Goal: Transaction & Acquisition: Purchase product/service

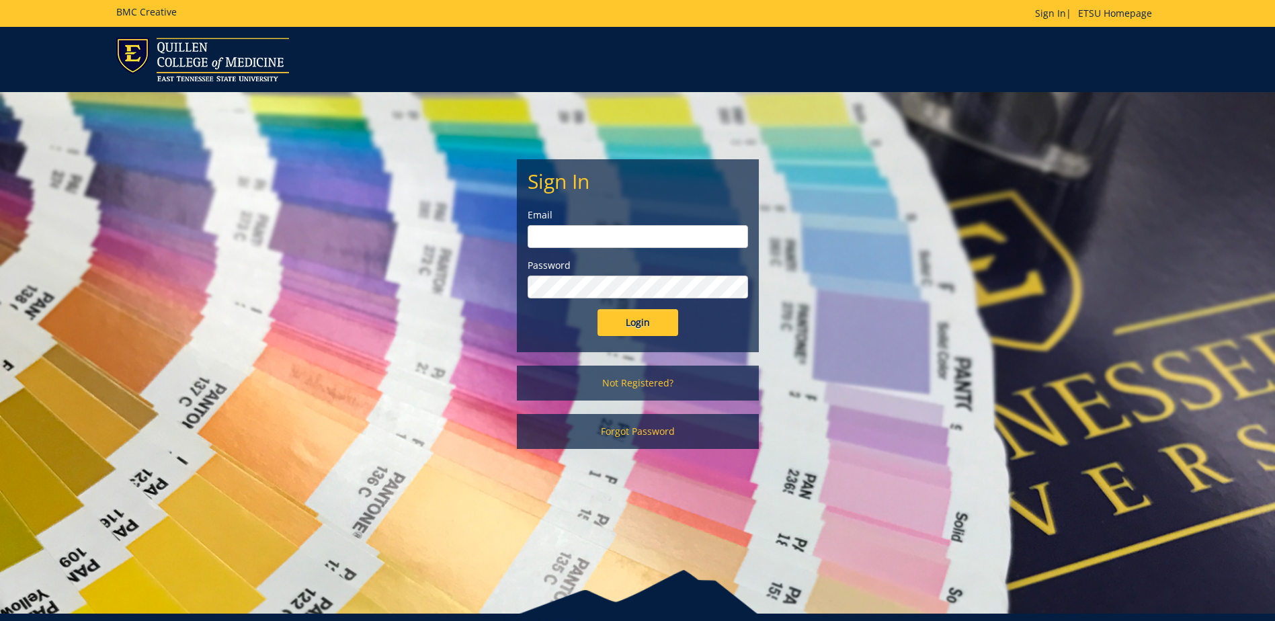
type input "streetdt@etsu.edu"
click at [630, 311] on input "Login" at bounding box center [637, 322] width 81 height 27
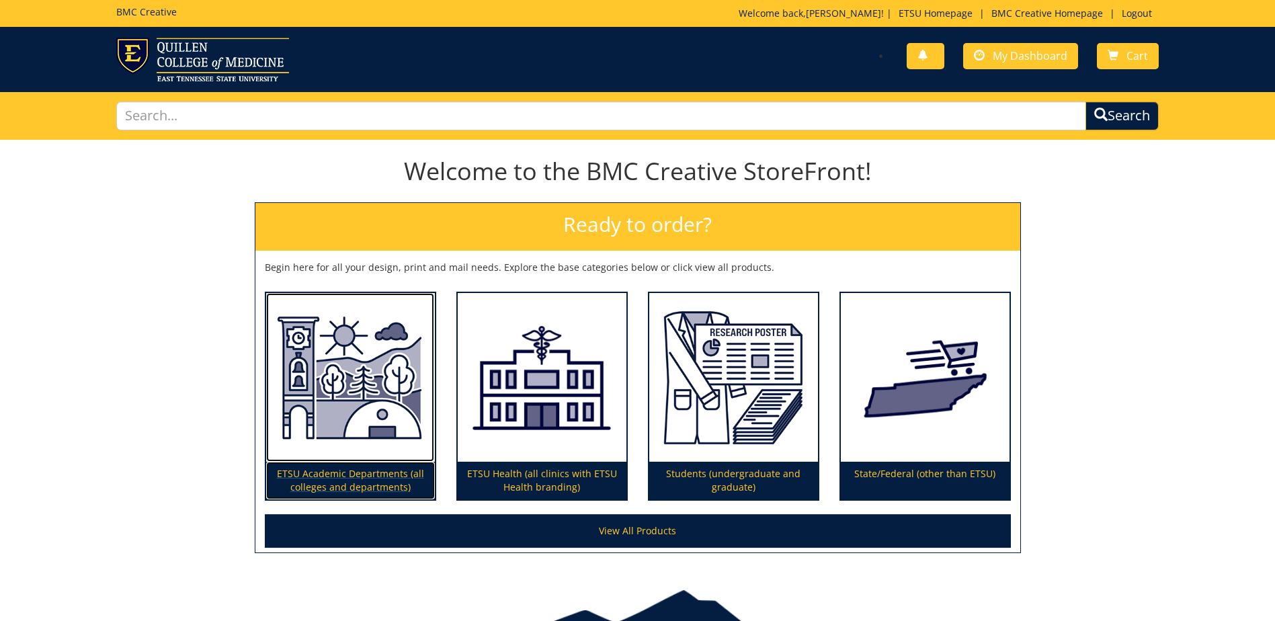
click at [329, 427] on img at bounding box center [350, 377] width 169 height 169
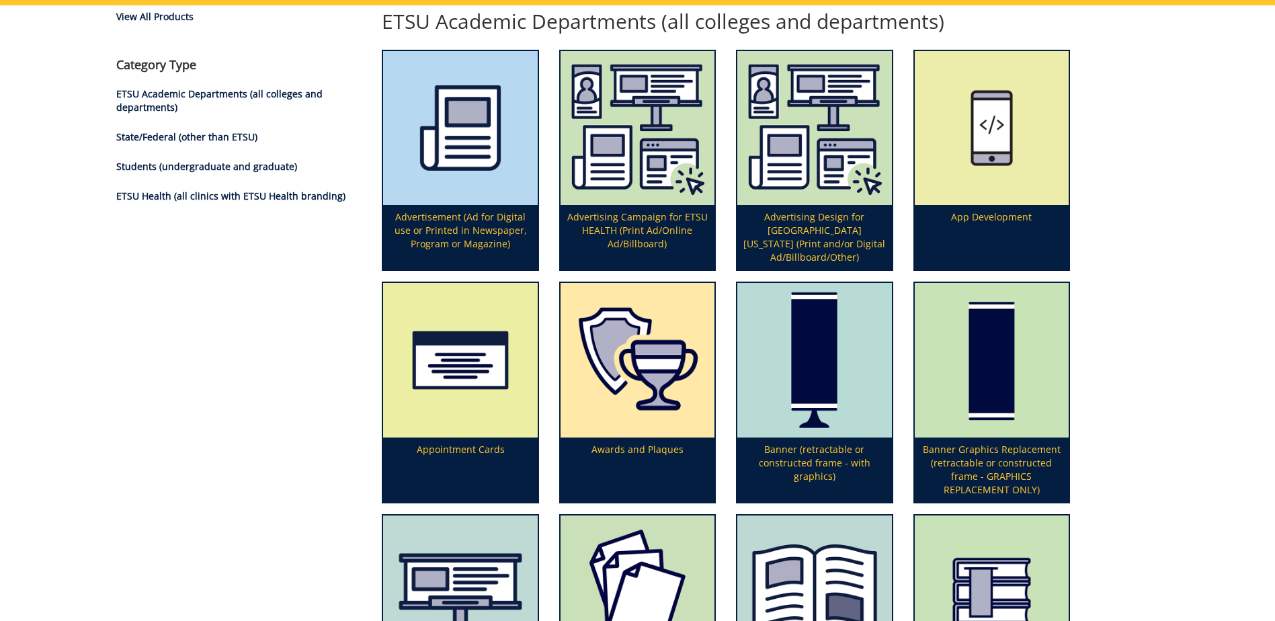
scroll to position [336, 0]
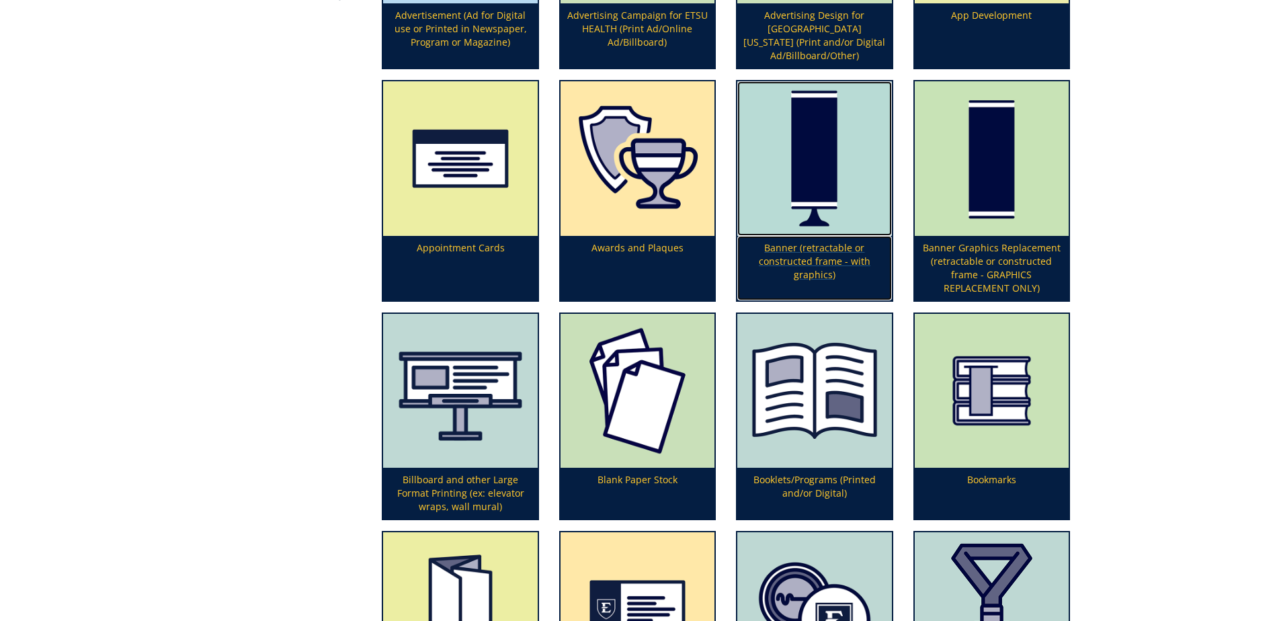
click at [786, 197] on img at bounding box center [814, 158] width 154 height 154
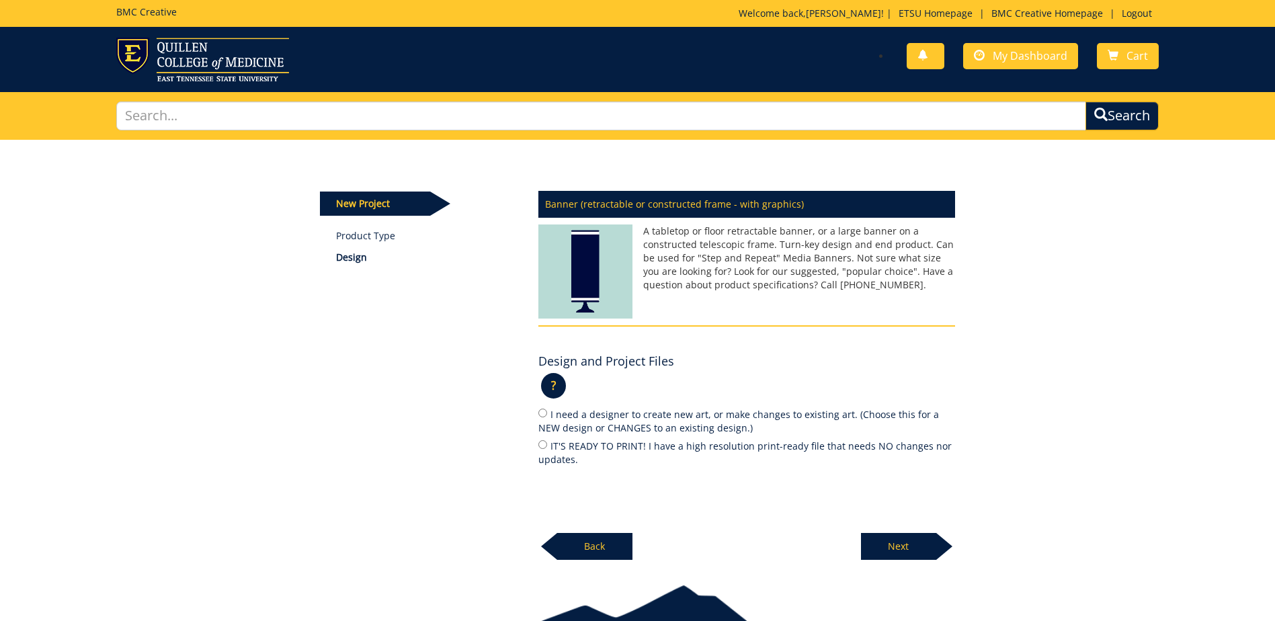
click at [610, 423] on label "I need a designer to create new art, or make changes to existing art. (Choose t…" at bounding box center [746, 421] width 417 height 28
click at [547, 417] on input "I need a designer to create new art, or make changes to existing art. (Choose t…" at bounding box center [542, 413] width 9 height 9
radio input "true"
click at [870, 544] on p "Next" at bounding box center [898, 546] width 75 height 27
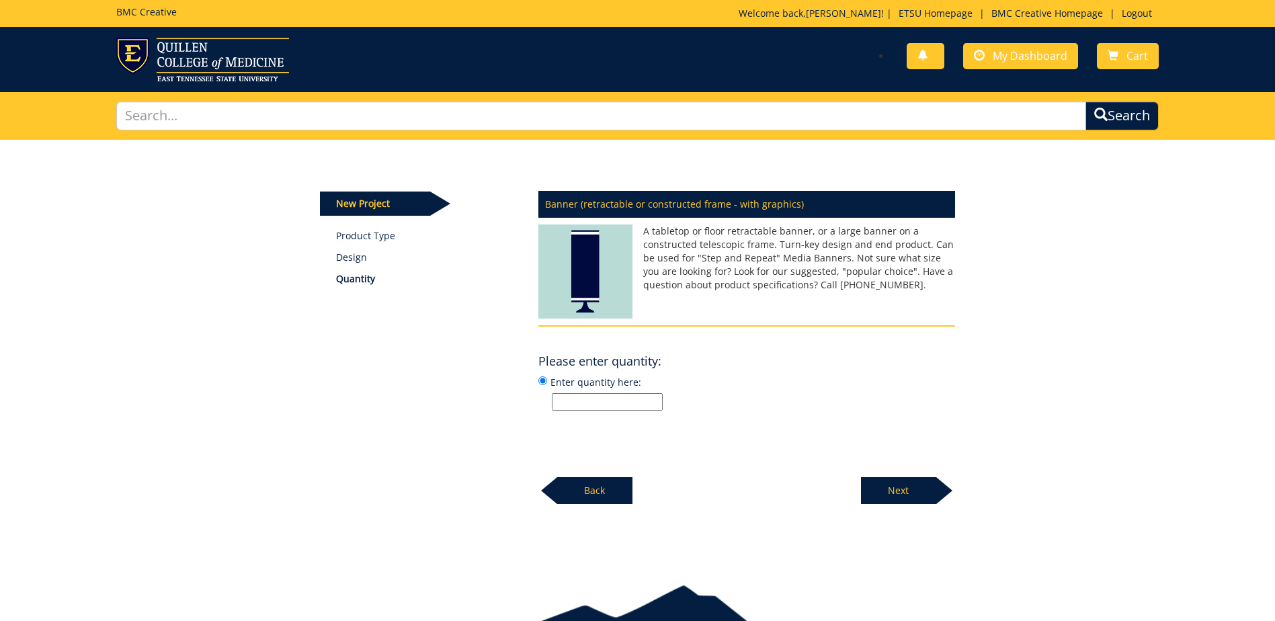
click at [626, 406] on input "Enter quantity here:" at bounding box center [607, 401] width 111 height 17
type input "1"
click at [683, 354] on div "Please enter quantity: ? × What are design services? : If you would like to dis…" at bounding box center [746, 379] width 417 height 63
click at [905, 484] on p "Next" at bounding box center [898, 490] width 75 height 27
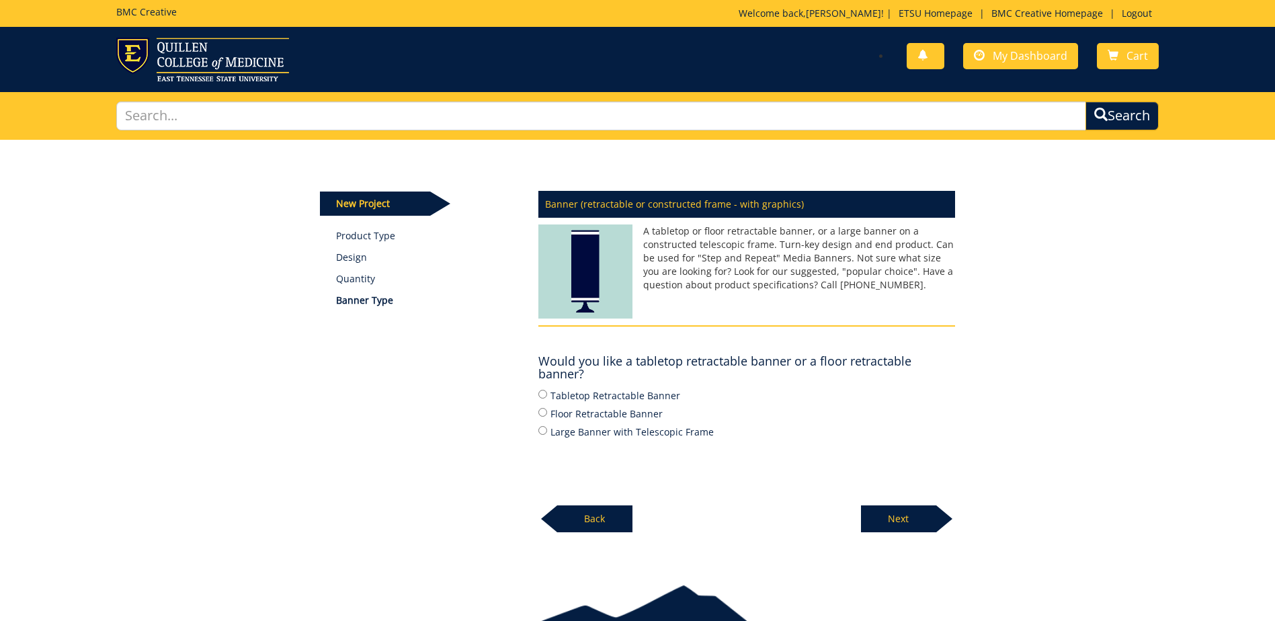
click at [622, 415] on label "Floor Retractable Banner" at bounding box center [746, 413] width 417 height 15
click at [547, 415] on input "Floor Retractable Banner" at bounding box center [542, 412] width 9 height 9
radio input "true"
click at [908, 533] on div "New Project Product Type Design Quantity Banner Type Banner (retractable or con…" at bounding box center [637, 351] width 1275 height 422
click at [905, 522] on p "Next" at bounding box center [898, 518] width 75 height 27
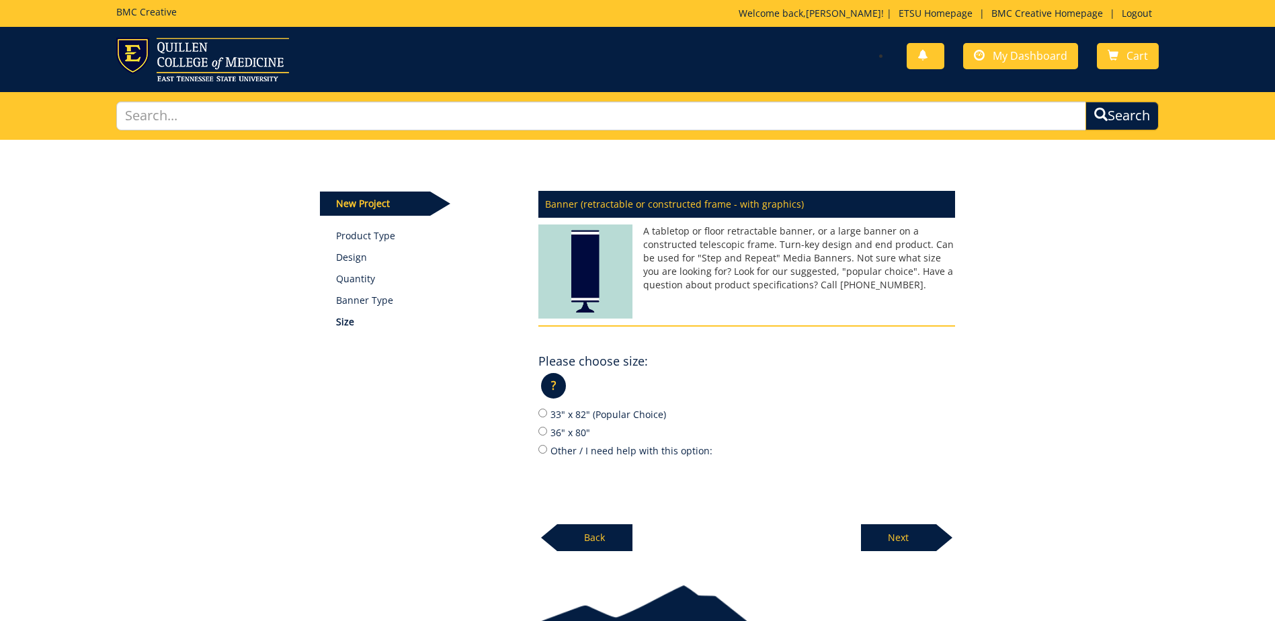
click at [572, 413] on label "33" x 82" (Popular Choice)" at bounding box center [746, 414] width 417 height 15
click at [547, 413] on input "33" x 82" (Popular Choice)" at bounding box center [542, 413] width 9 height 9
radio input "true"
click at [894, 525] on p "Next" at bounding box center [898, 537] width 75 height 27
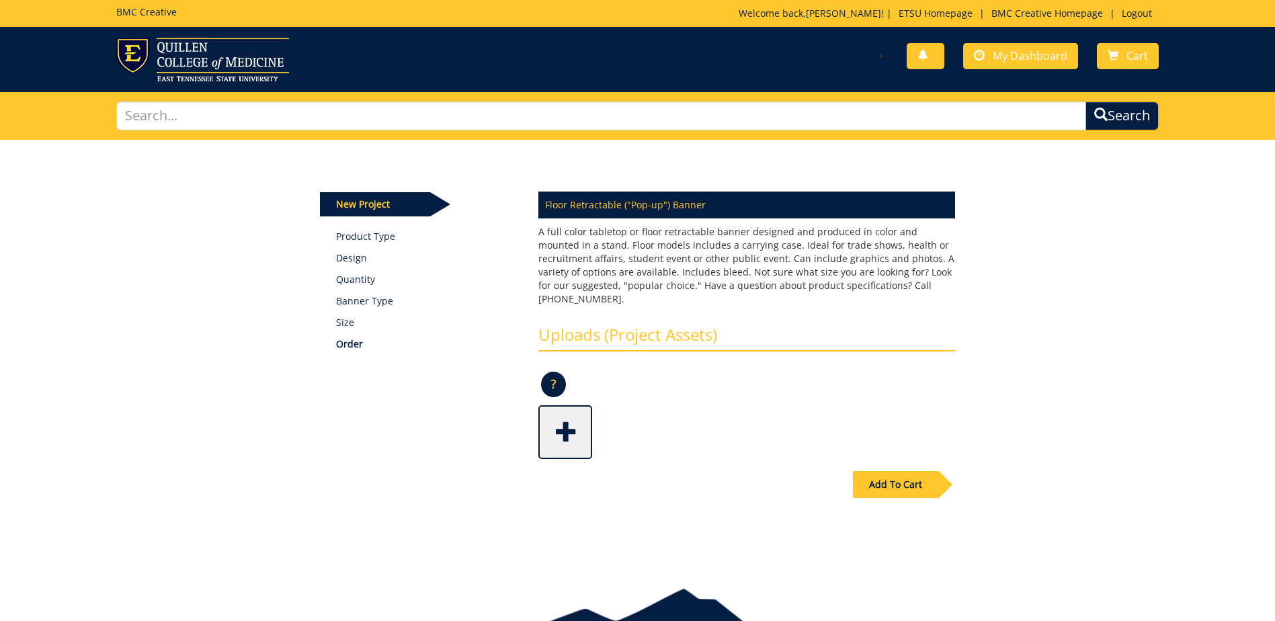
click at [907, 471] on div "Add To Cart" at bounding box center [895, 484] width 85 height 27
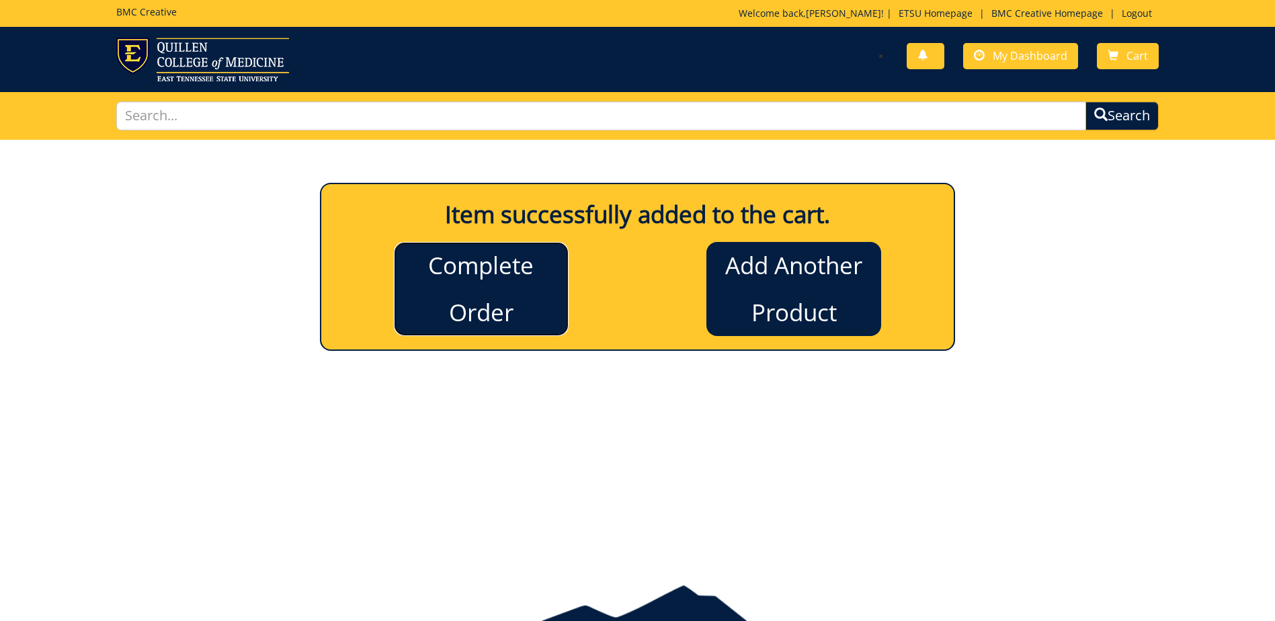
click at [452, 307] on link "Complete Order" at bounding box center [481, 289] width 175 height 94
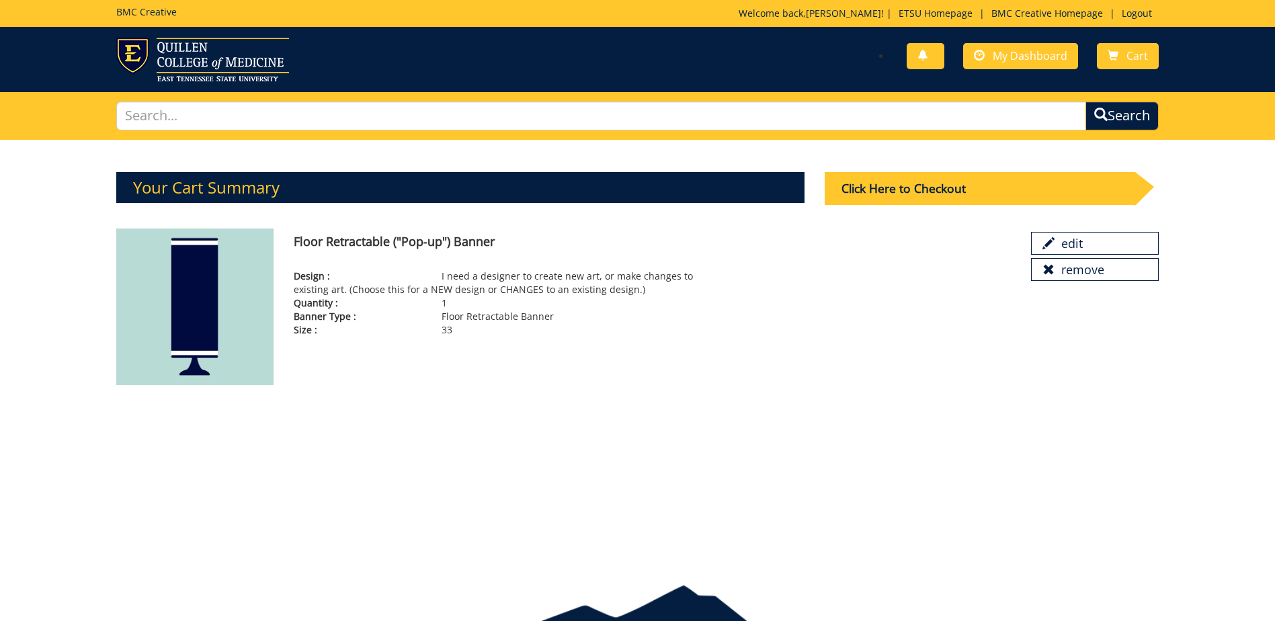
scroll to position [71, 0]
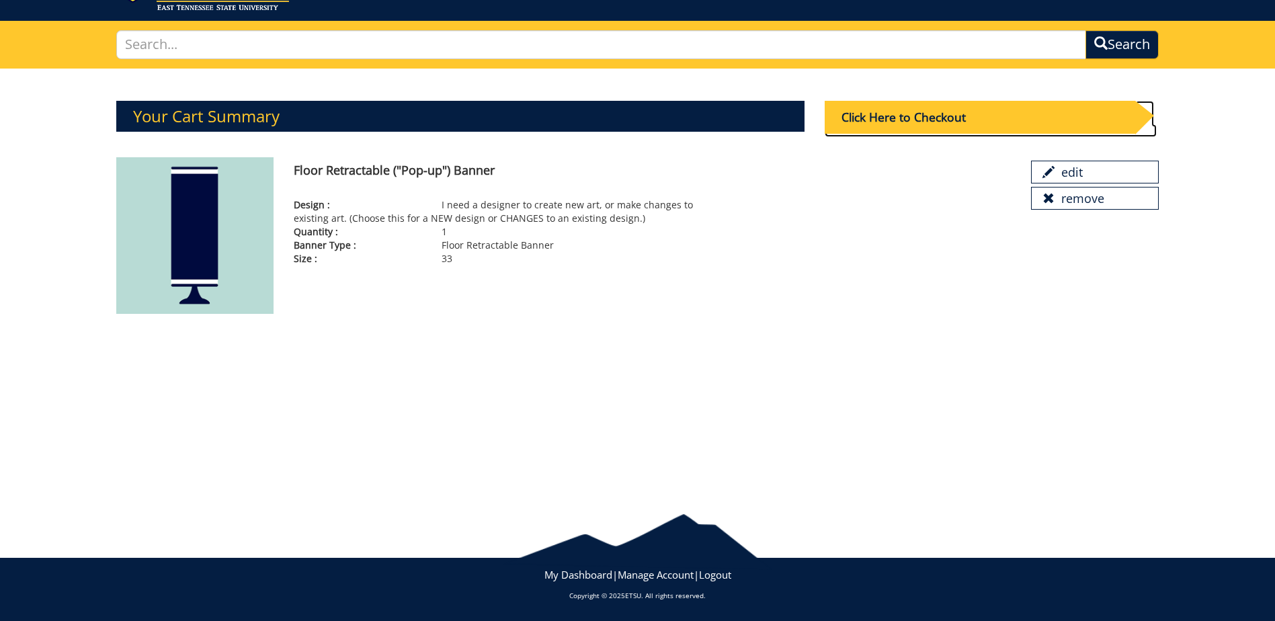
click at [942, 119] on div "Click Here to Checkout" at bounding box center [980, 117] width 311 height 33
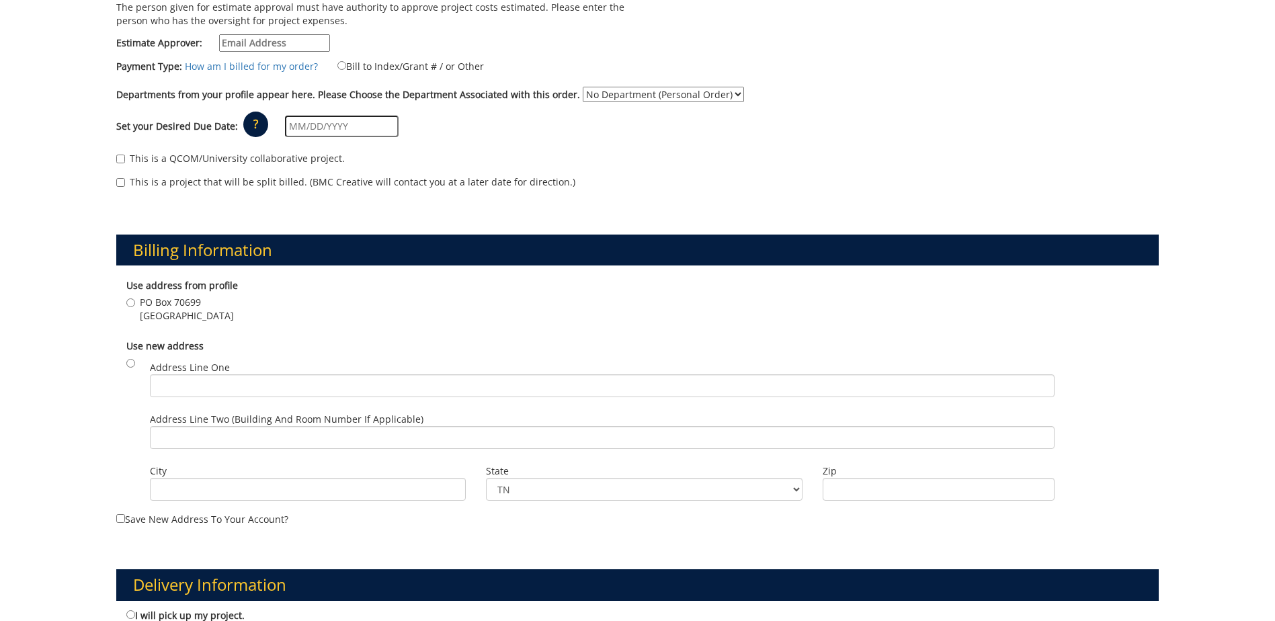
scroll to position [24, 0]
